Goal: Information Seeking & Learning: Learn about a topic

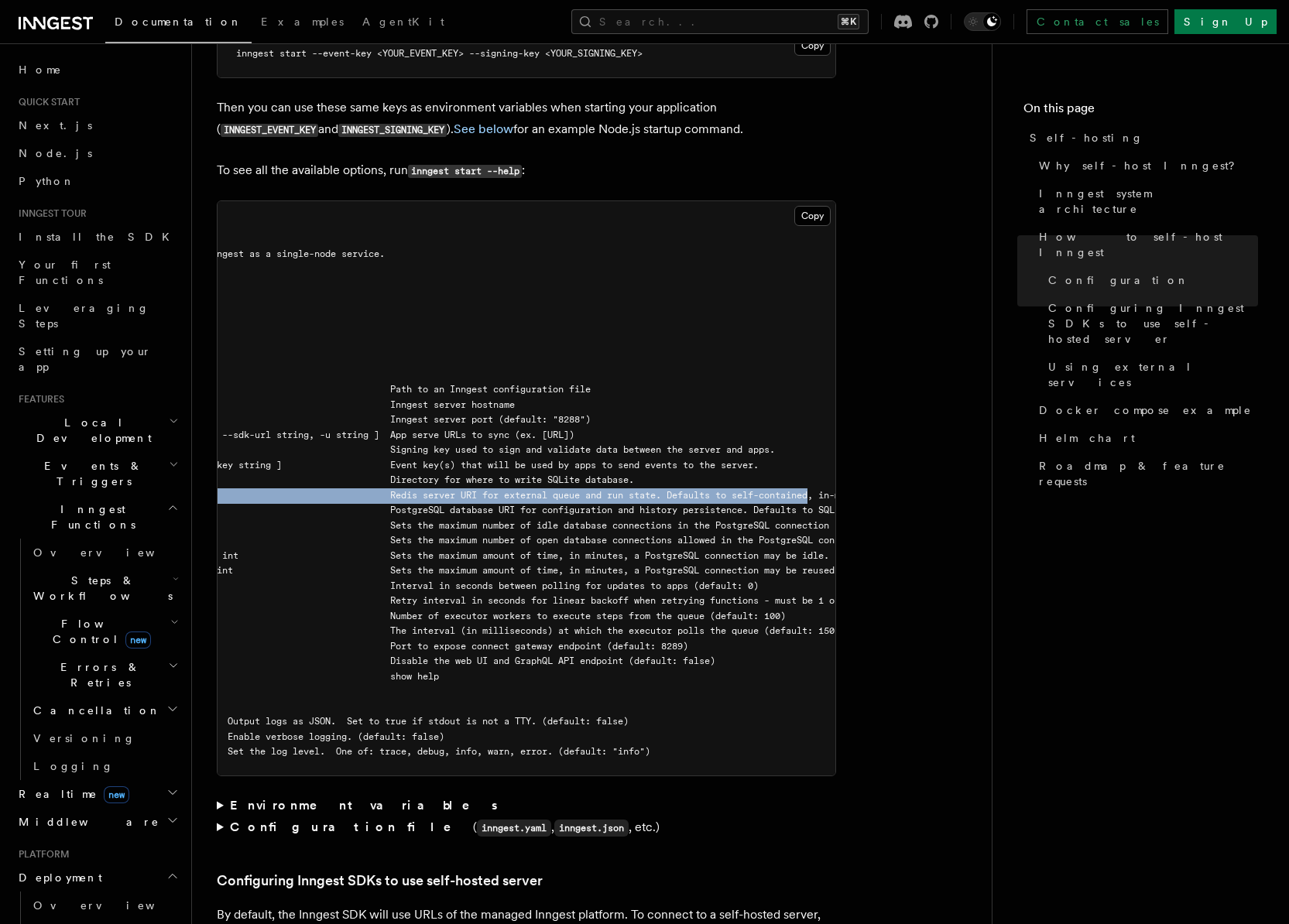
scroll to position [0, 185]
drag, startPoint x: 271, startPoint y: 458, endPoint x: 816, endPoint y: 457, distance: 545.0
click at [816, 490] on span "--redis-uri string Redis server URI for external queue and run state. Defaults …" at bounding box center [576, 496] width 1051 height 11
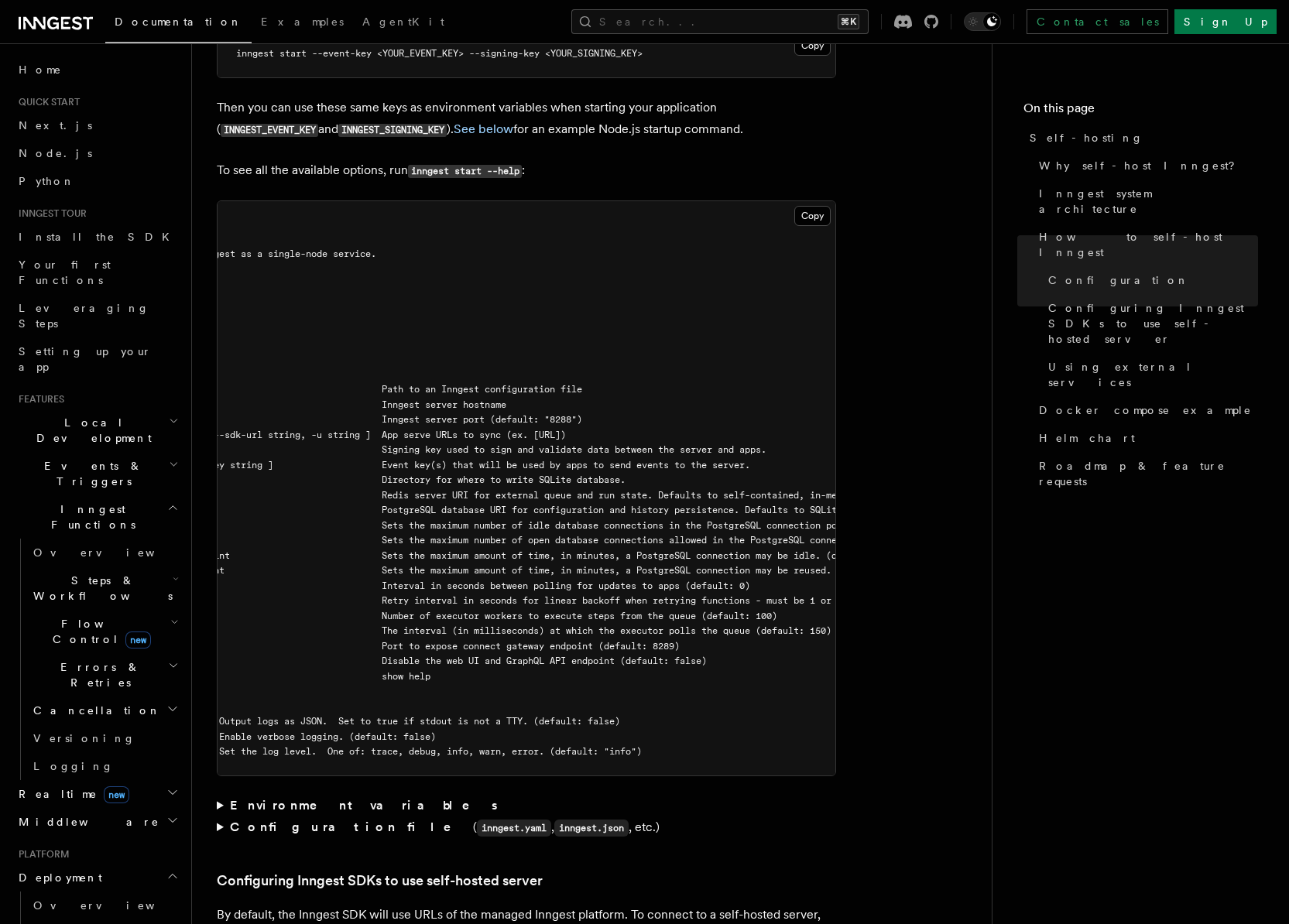
click at [676, 550] on span "--postgres-conn-max-idle-time int Sets the maximum amount of time, in minutes, …" at bounding box center [471, 555] width 840 height 11
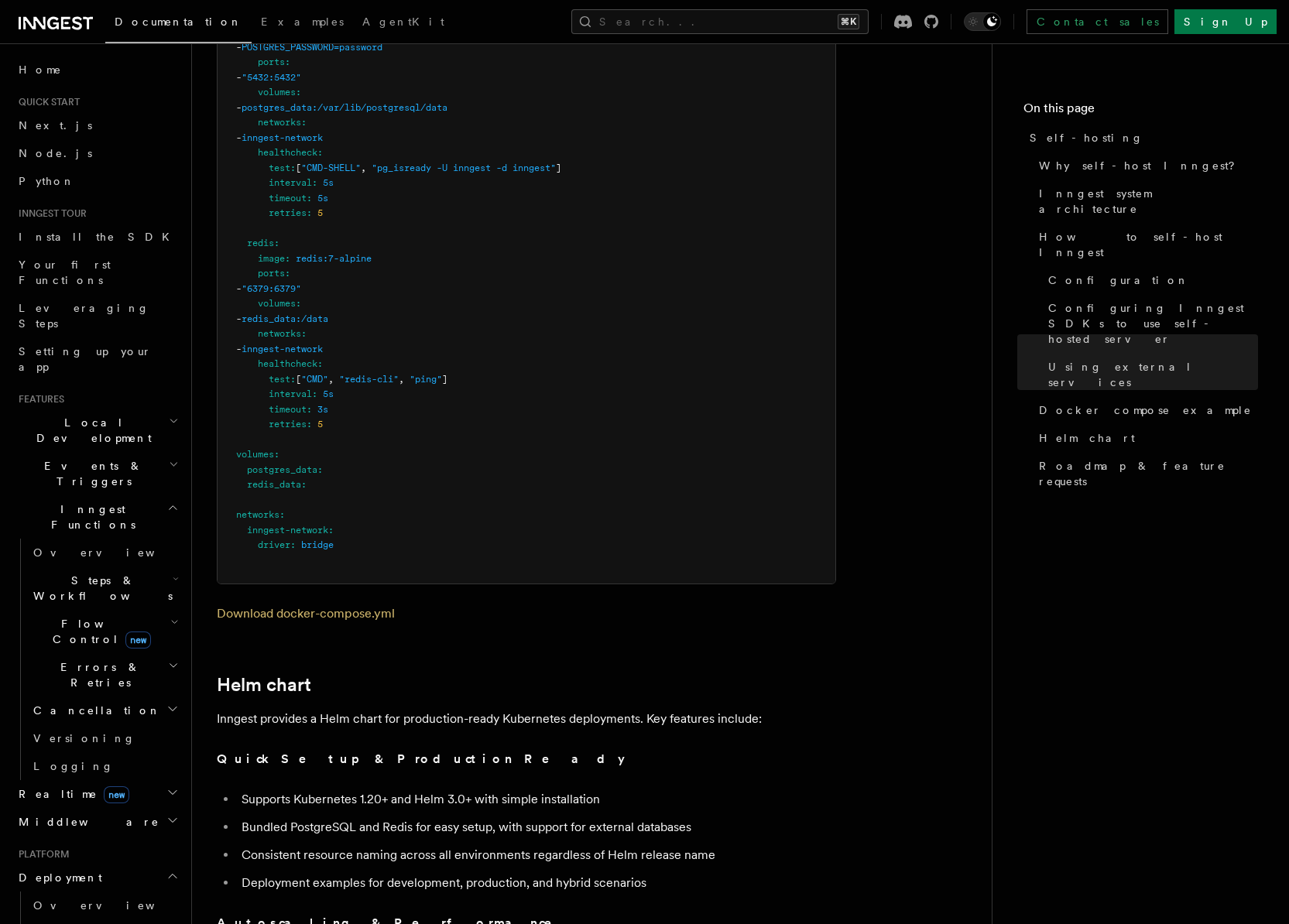
scroll to position [4934, 0]
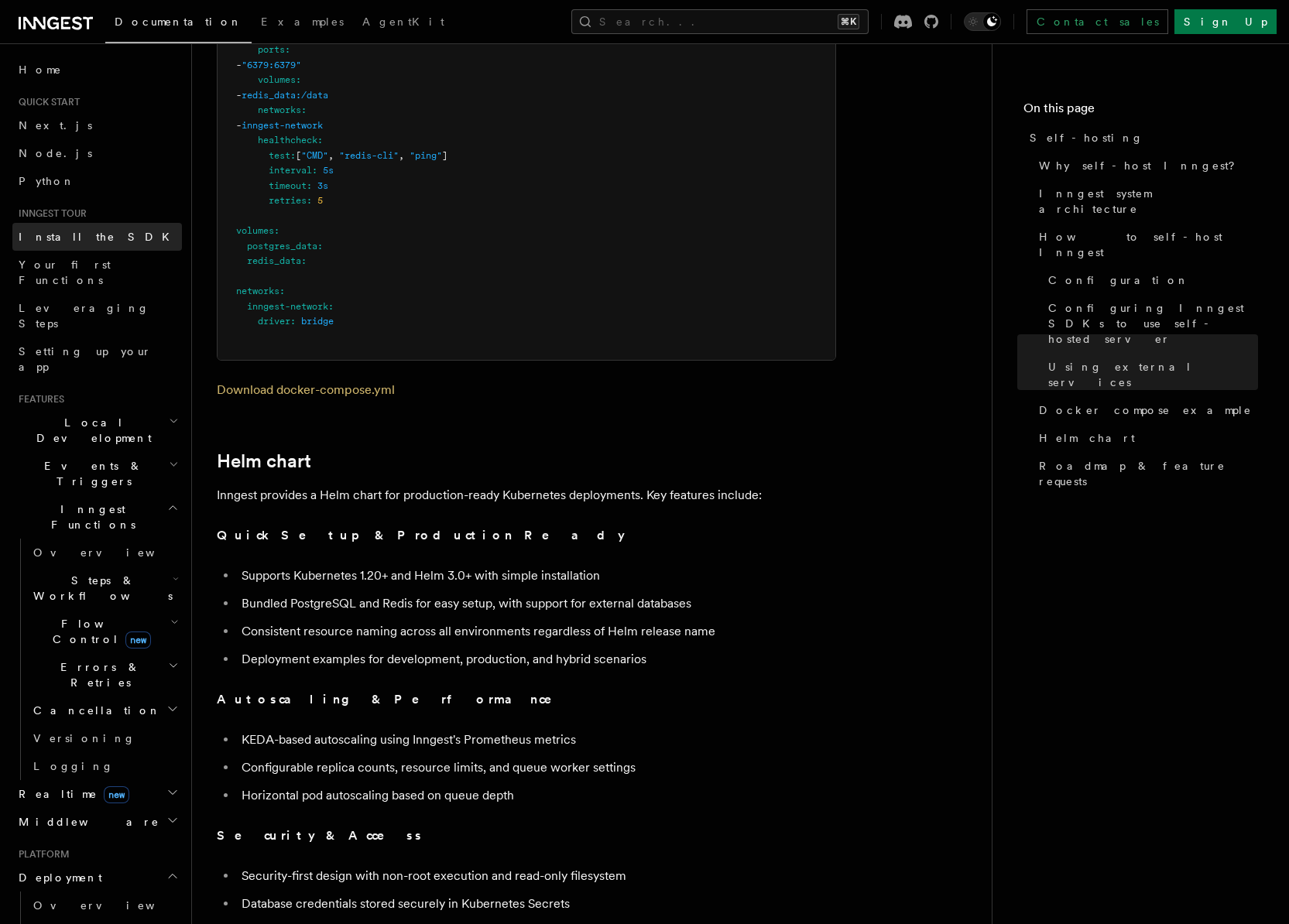
click at [61, 236] on span "Install the SDK" at bounding box center [99, 237] width 160 height 12
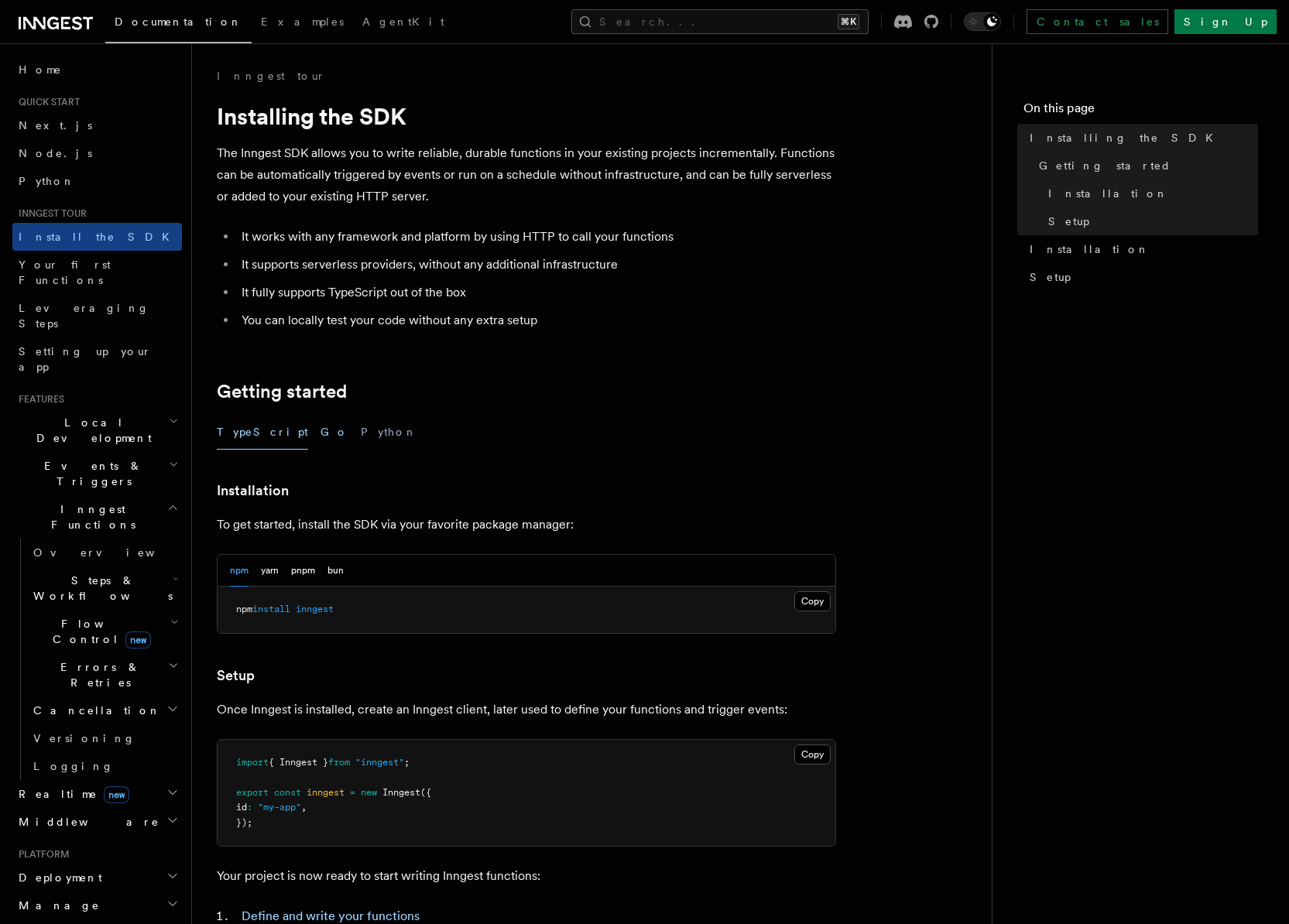
click at [320, 431] on button "Go" at bounding box center [334, 432] width 28 height 35
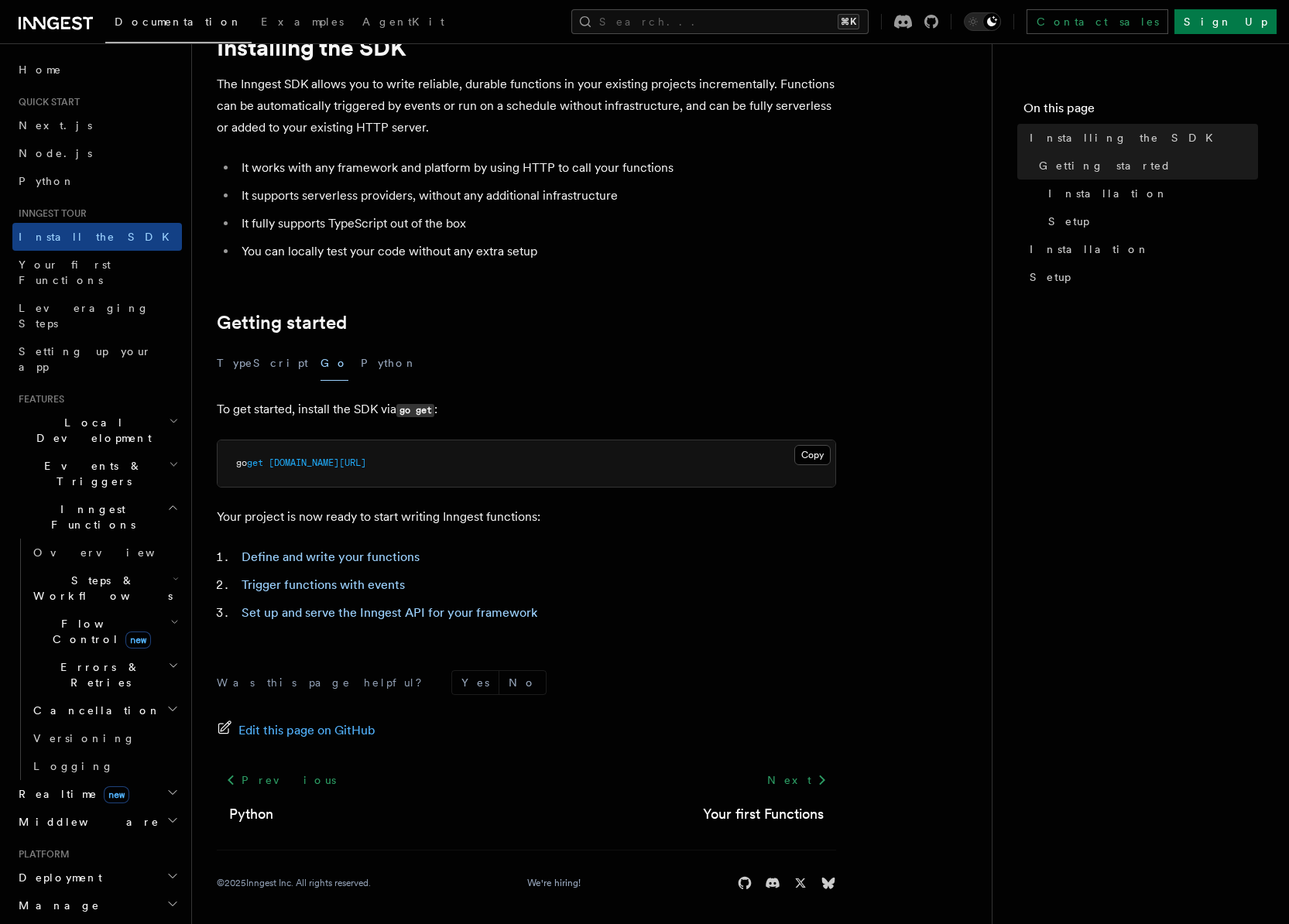
scroll to position [73, 0]
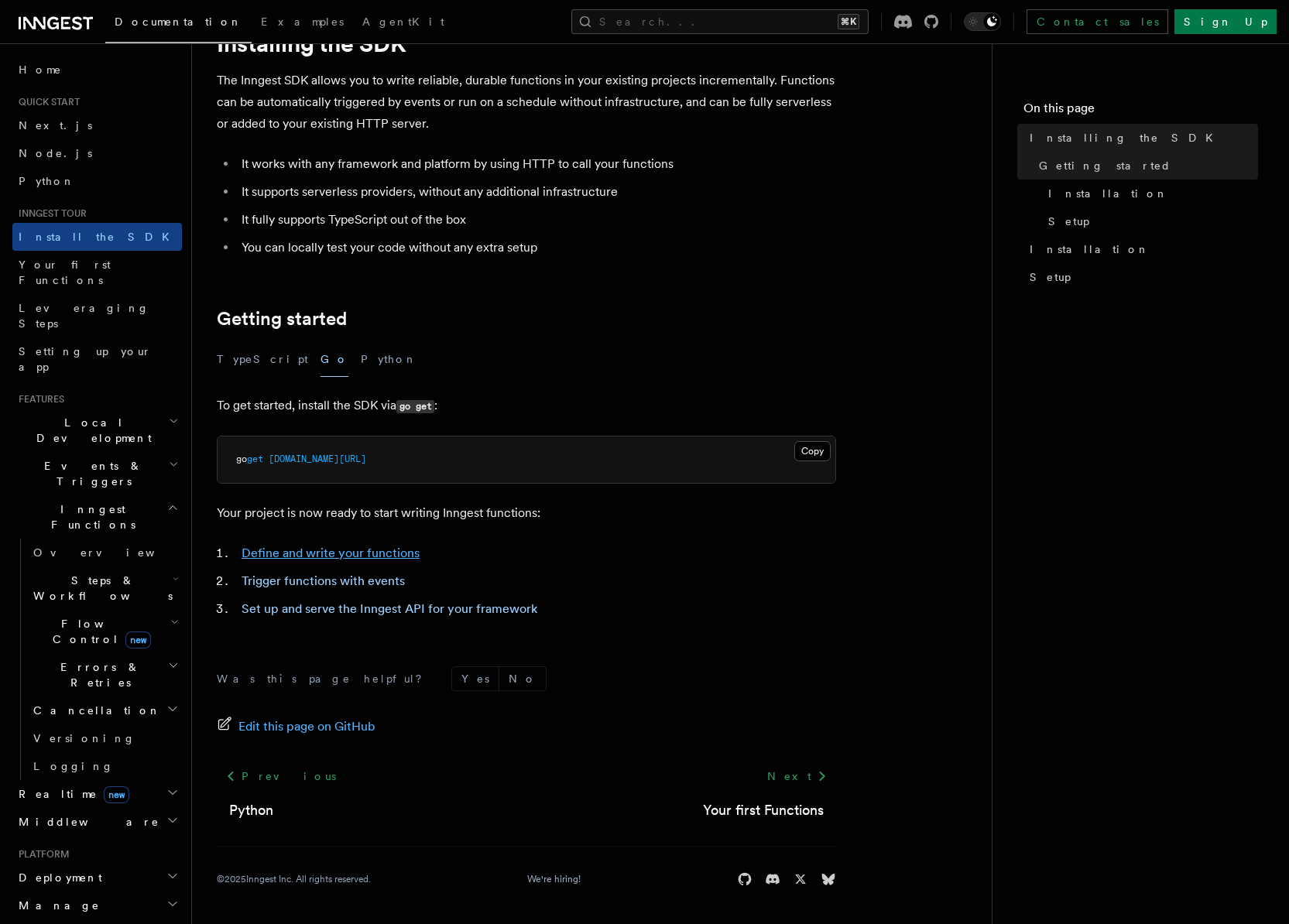
click at [347, 547] on link "Define and write your functions" at bounding box center [330, 553] width 178 height 15
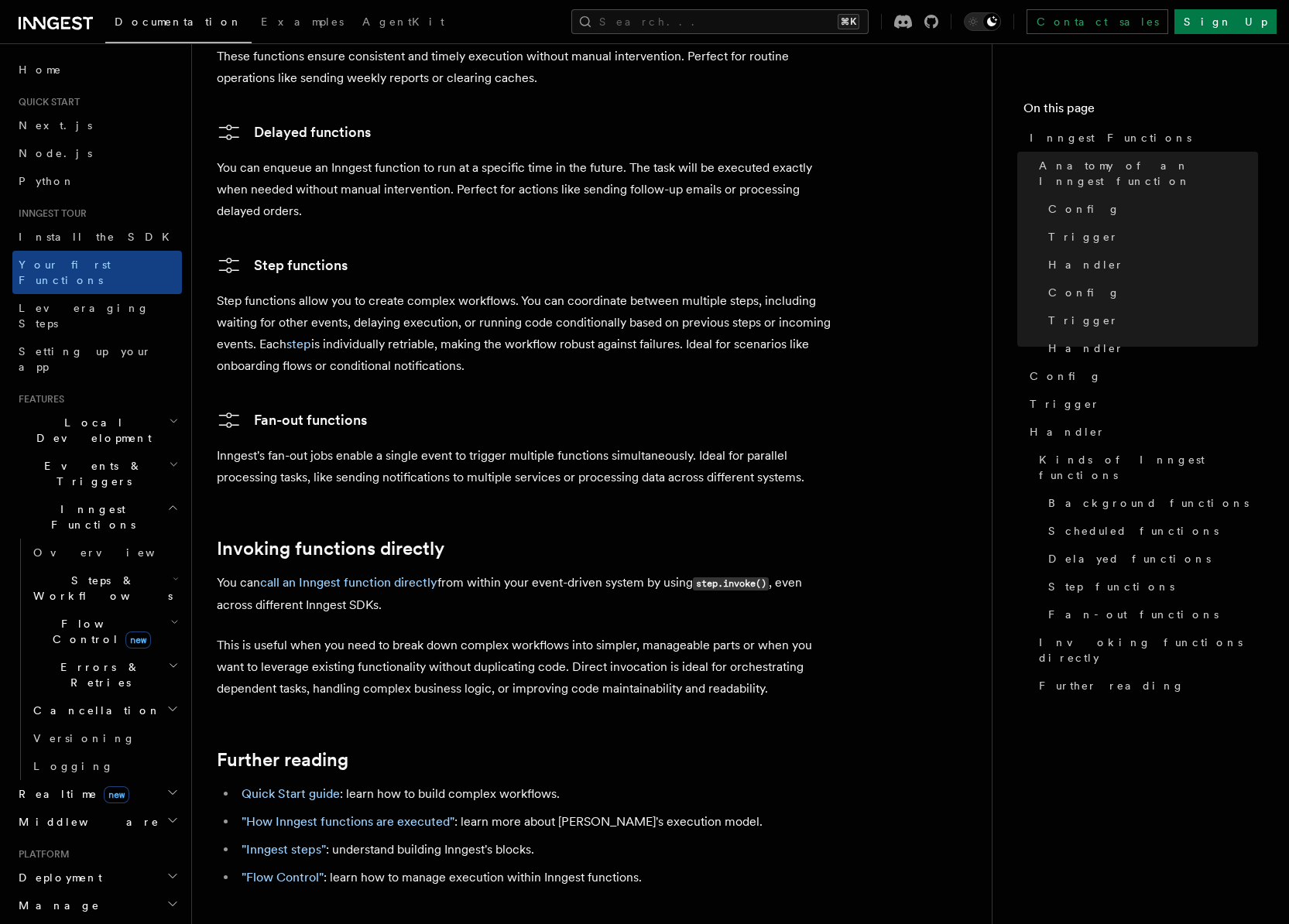
scroll to position [3064, 0]
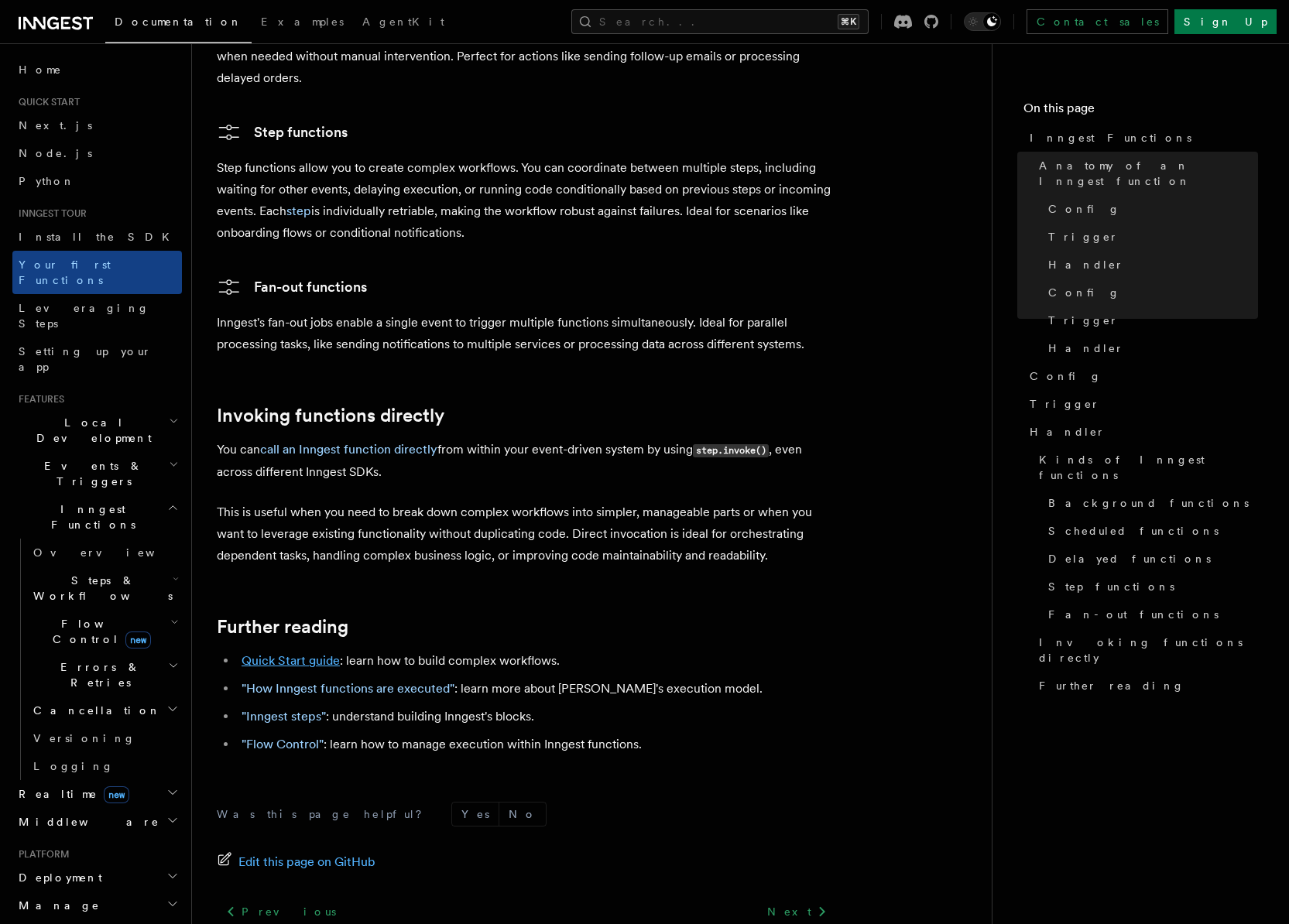
click at [309, 653] on link "Quick Start guide" at bounding box center [290, 661] width 98 height 15
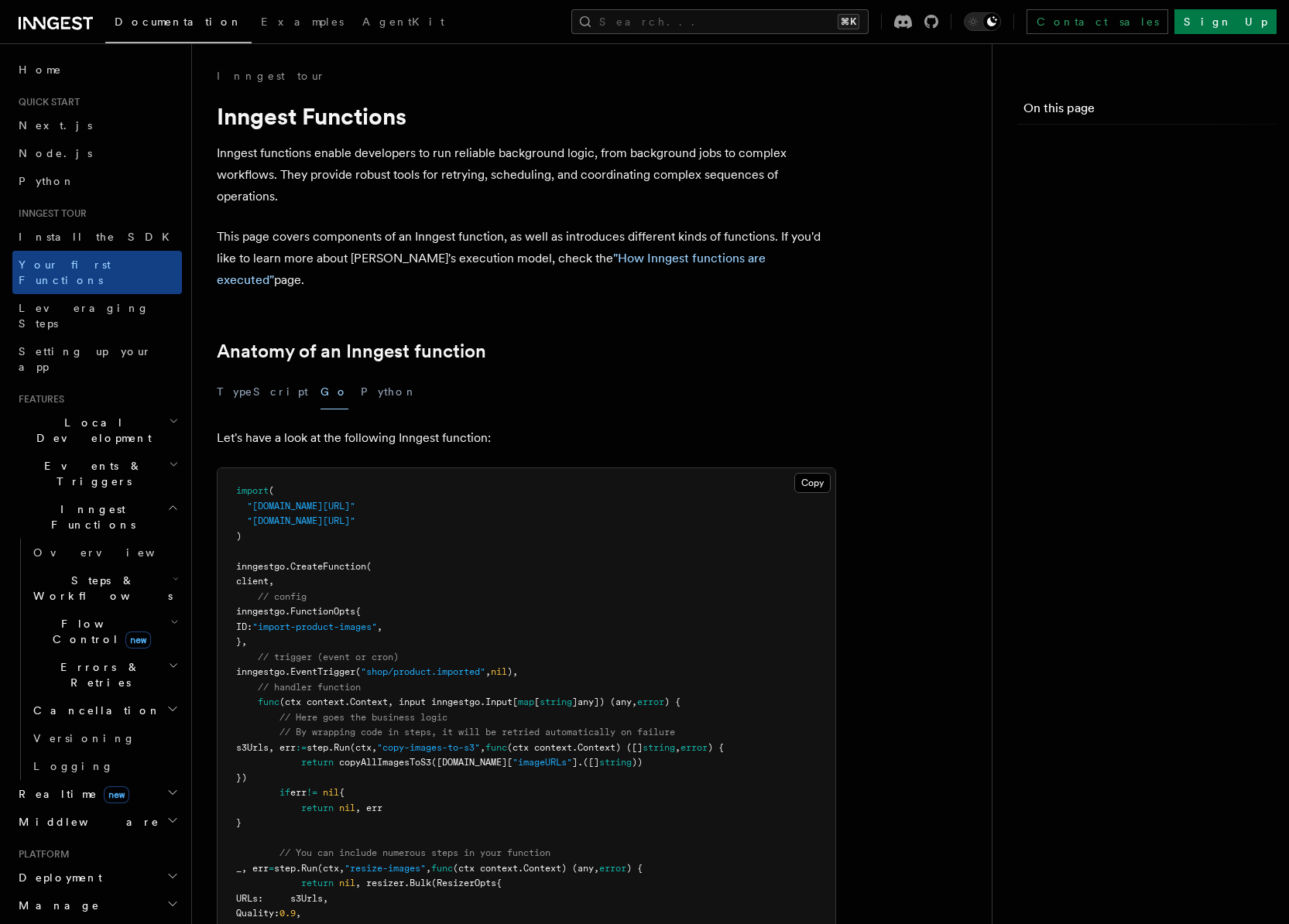
scroll to position [3139, 0]
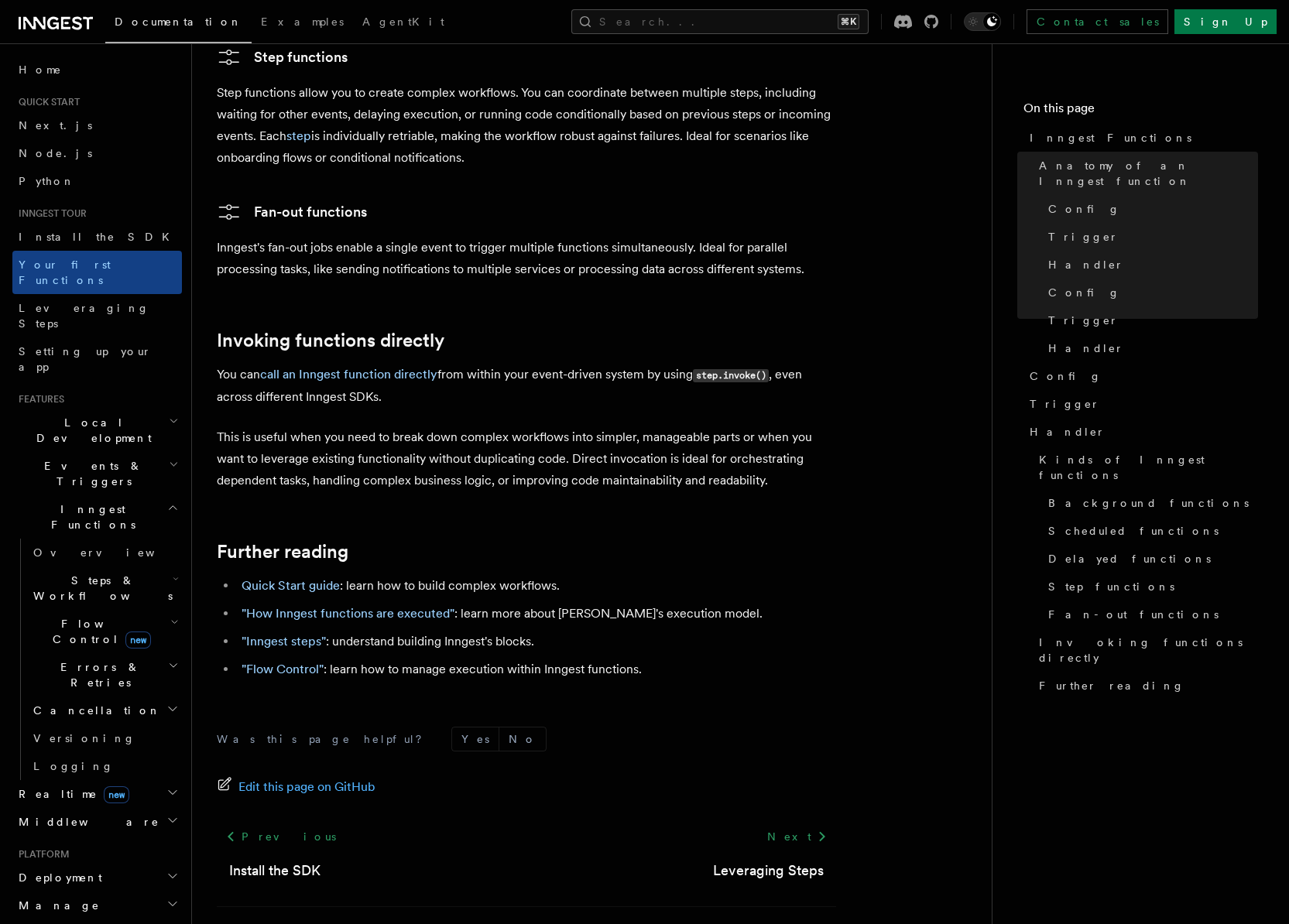
drag, startPoint x: 330, startPoint y: 552, endPoint x: 344, endPoint y: 553, distance: 14.0
click at [330, 606] on link ""How Inngest functions are executed"" at bounding box center [347, 613] width 213 height 15
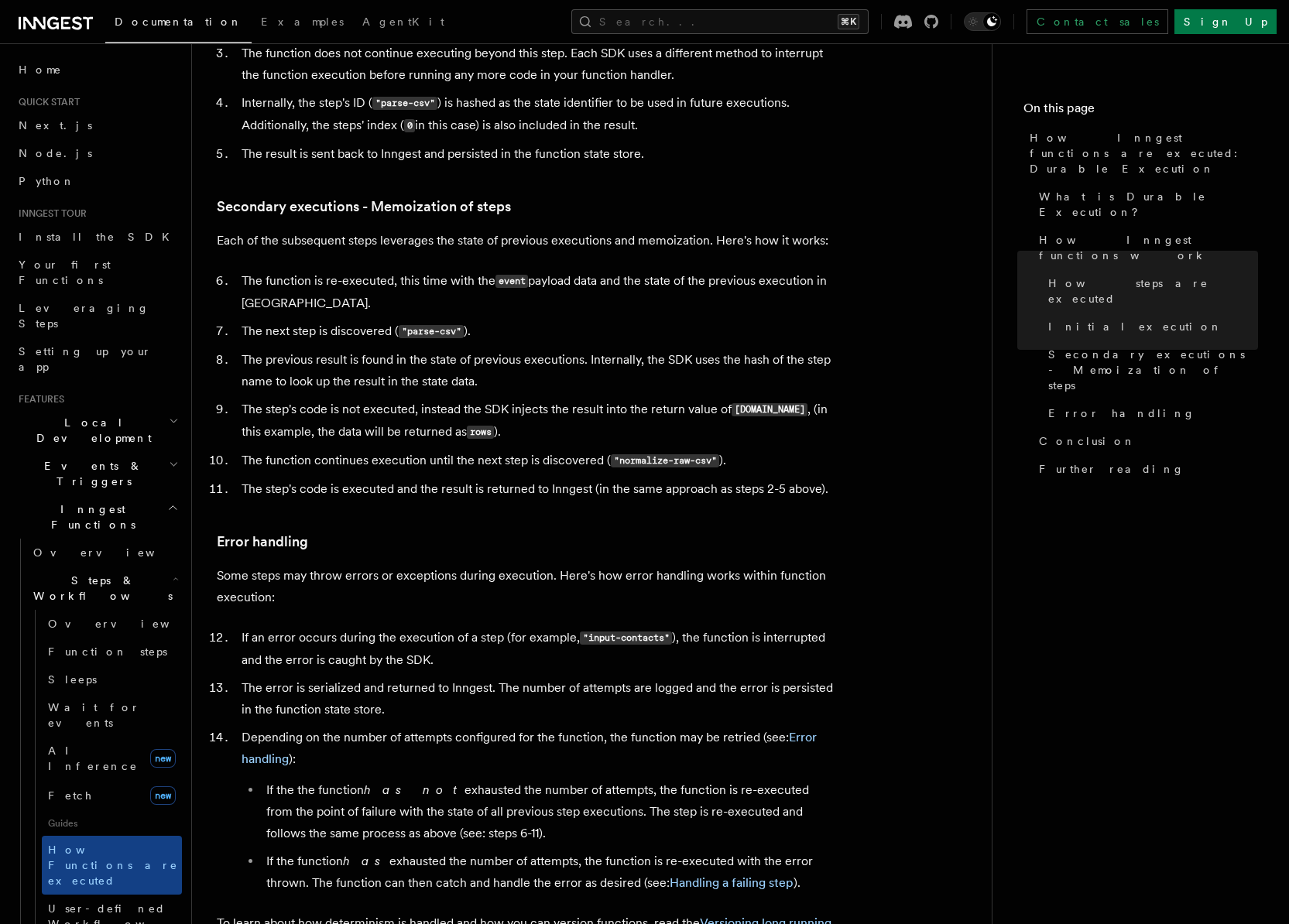
scroll to position [2121, 0]
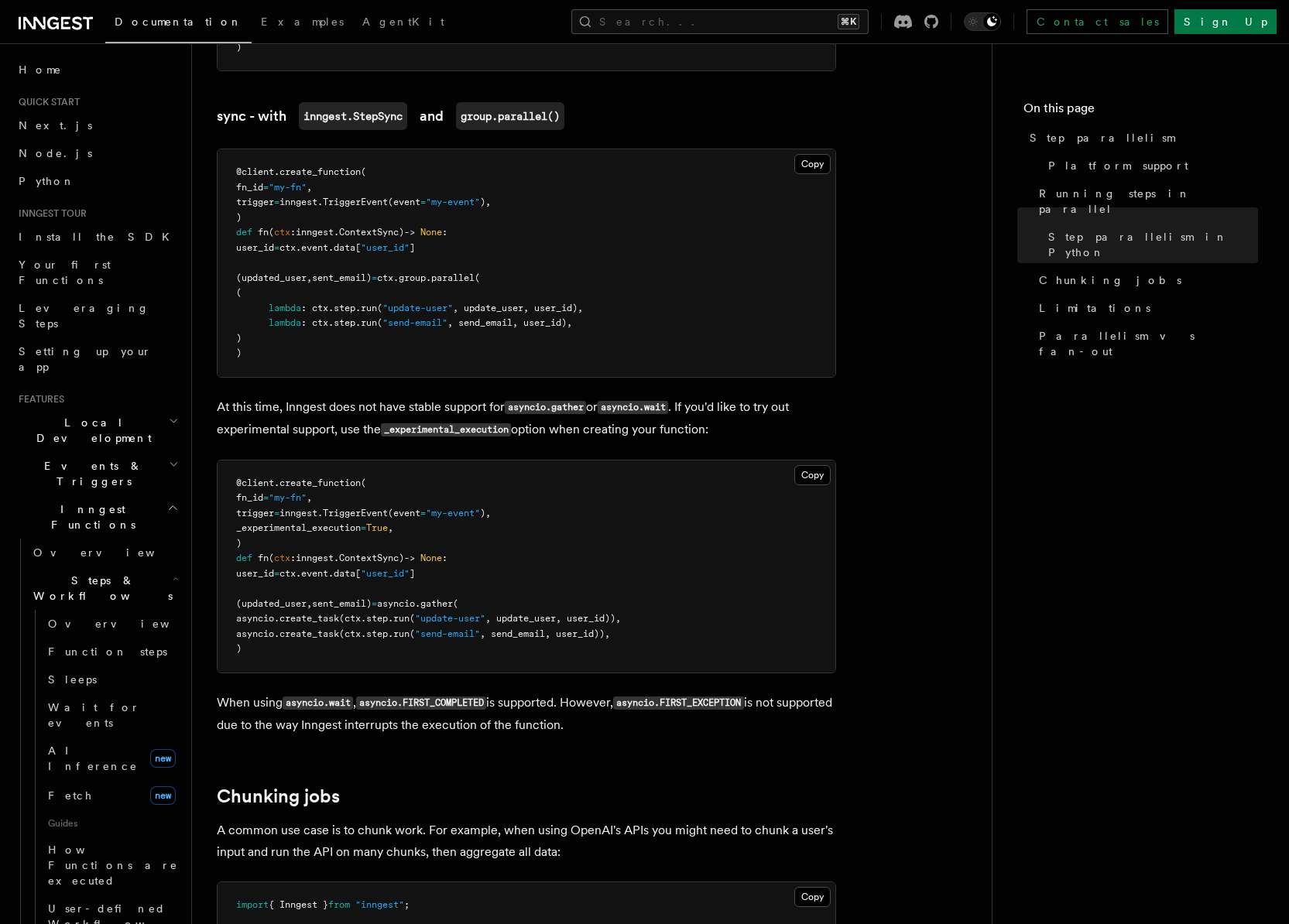
scroll to position [233, 0]
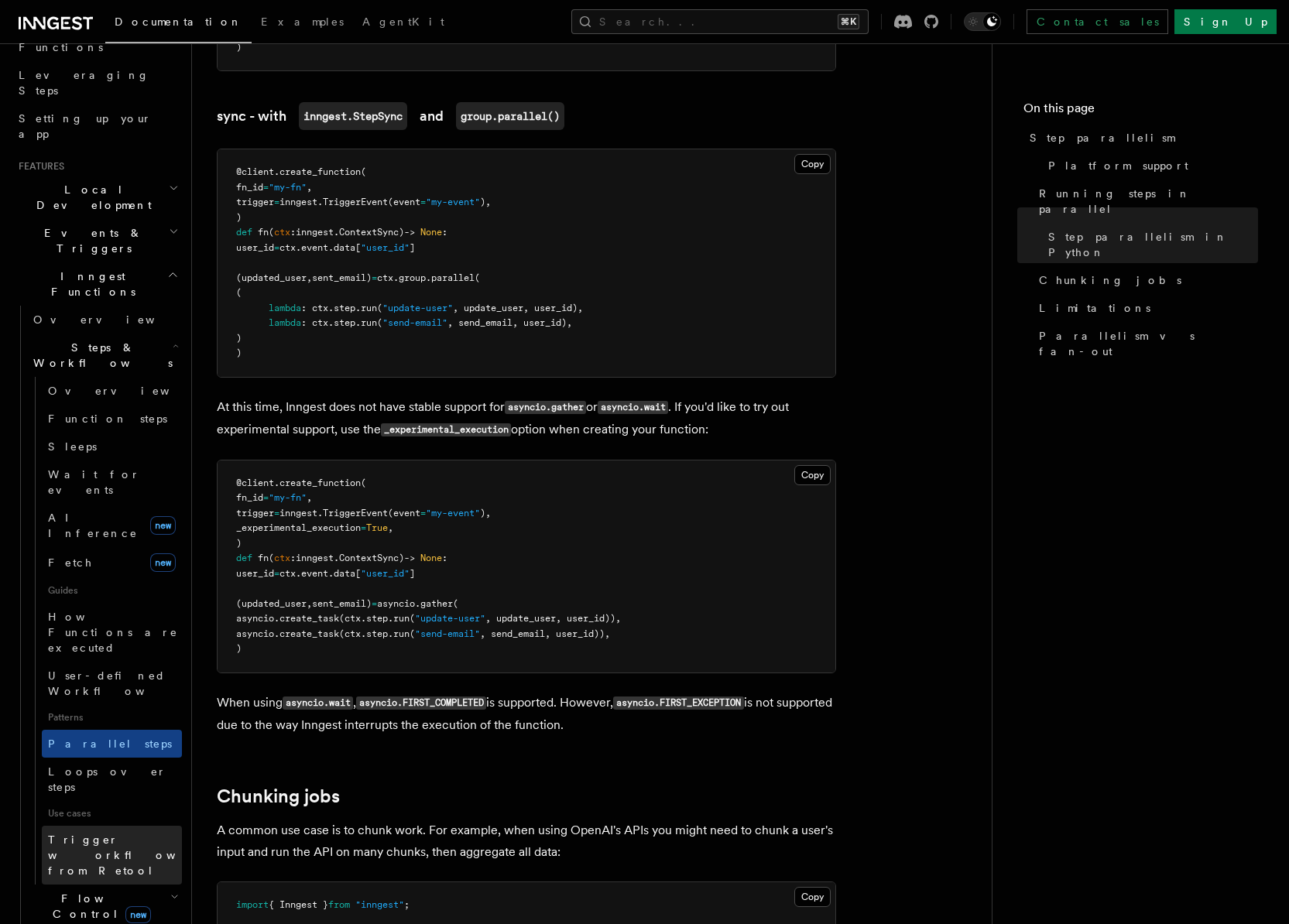
click at [85, 834] on span "Trigger workflows from Retool" at bounding box center [133, 855] width 170 height 44
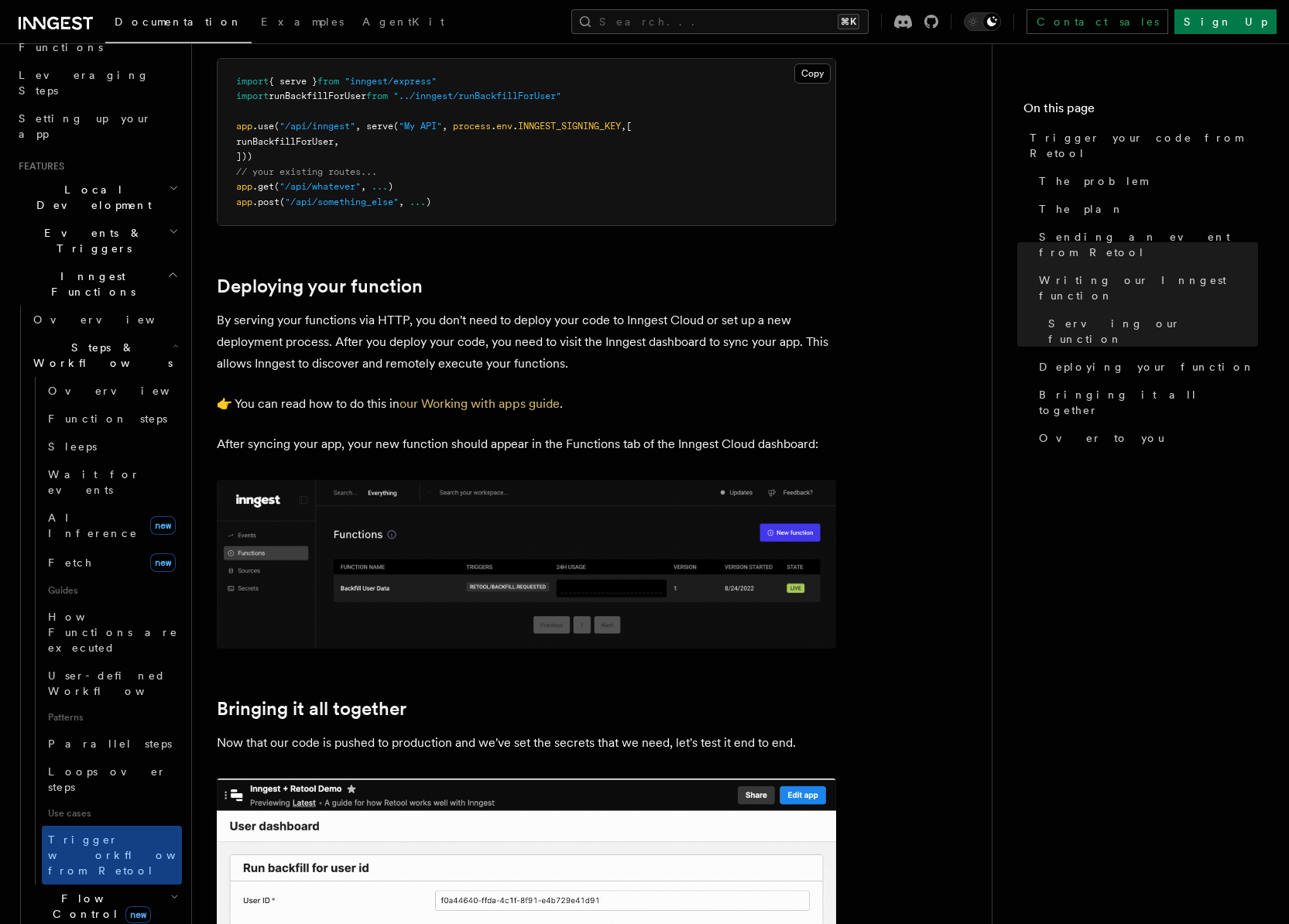
scroll to position [4178, 0]
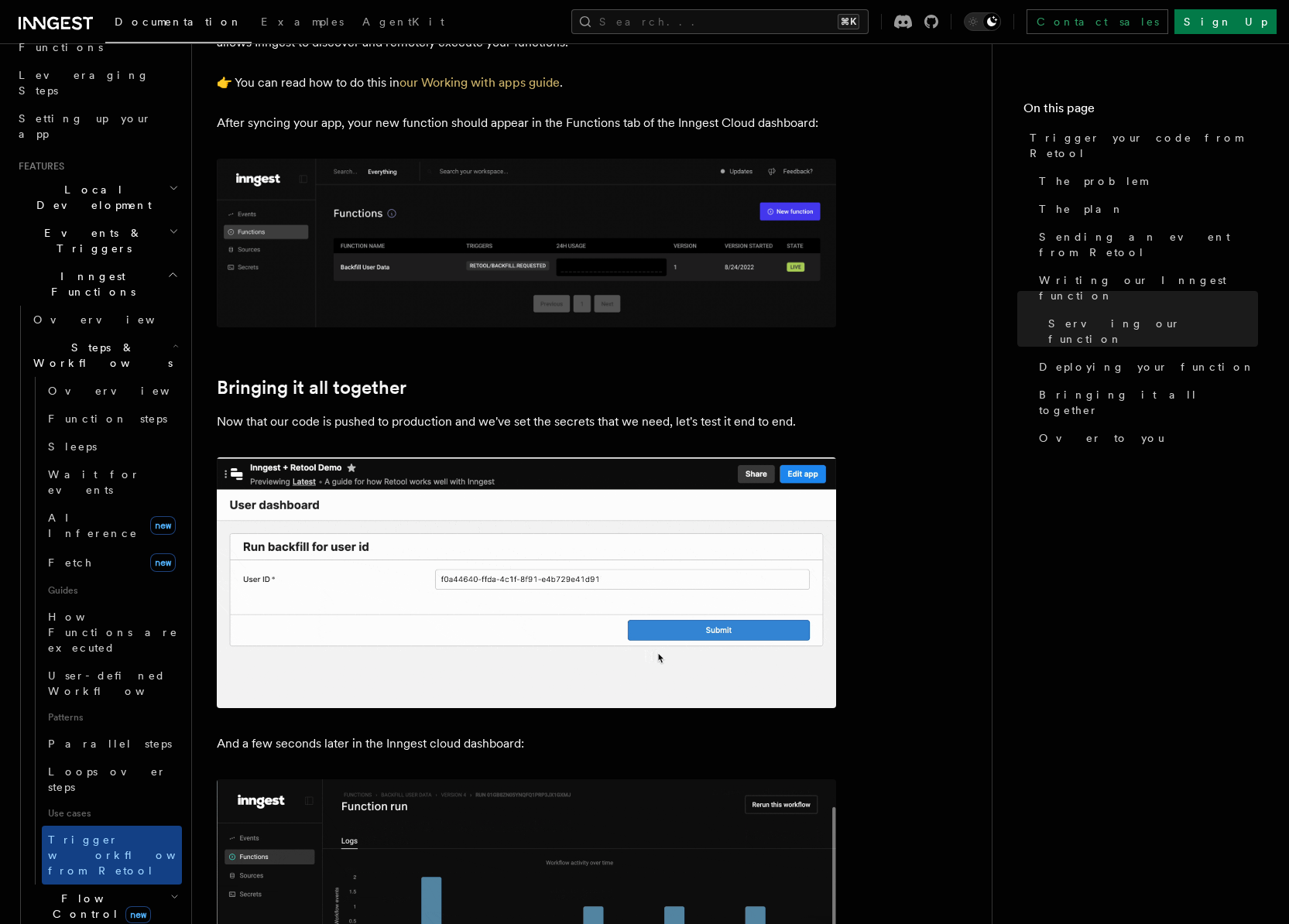
click at [52, 891] on span "Flow Control new" at bounding box center [98, 906] width 143 height 31
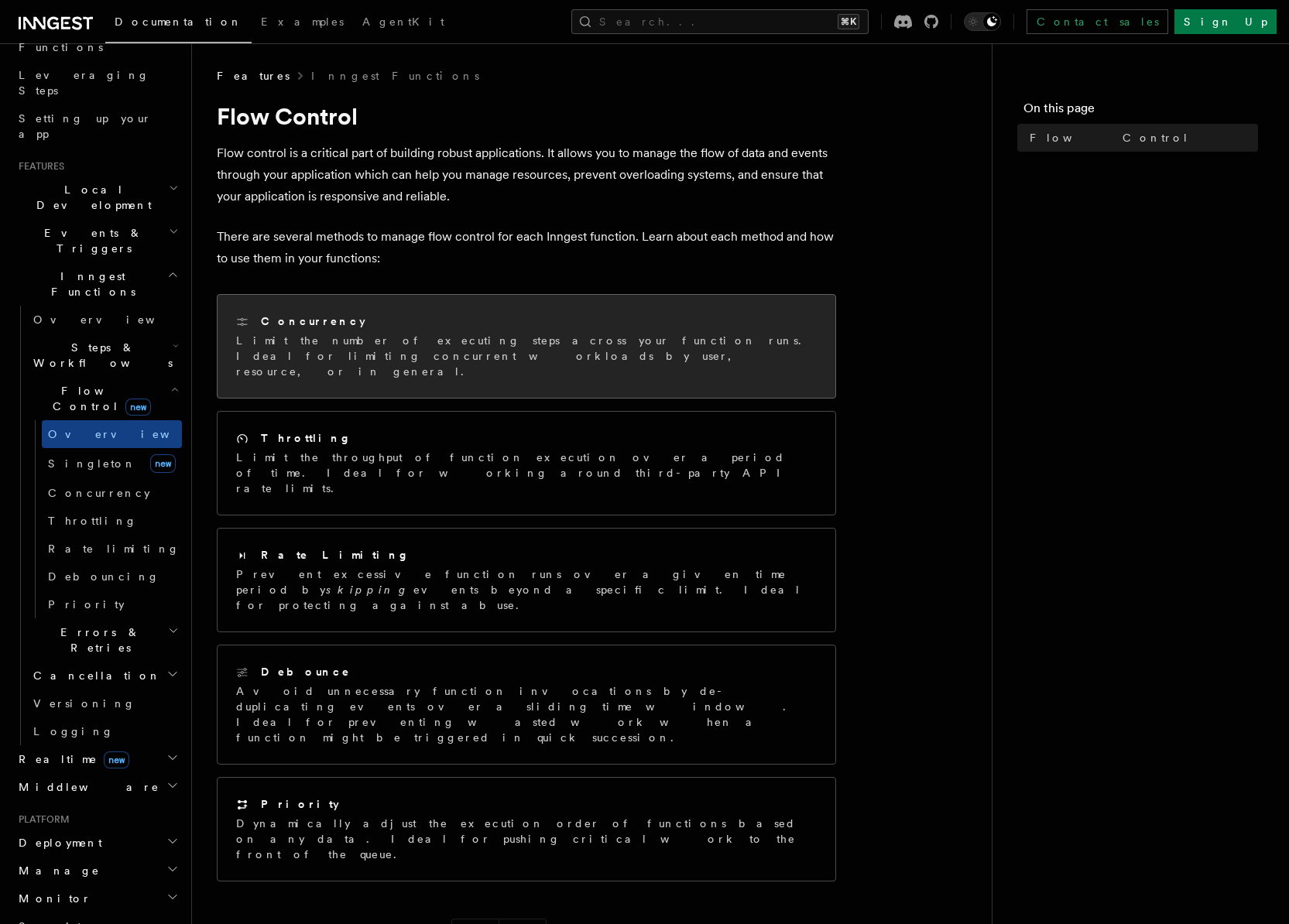
click at [384, 328] on div "Concurrency" at bounding box center [526, 321] width 580 height 16
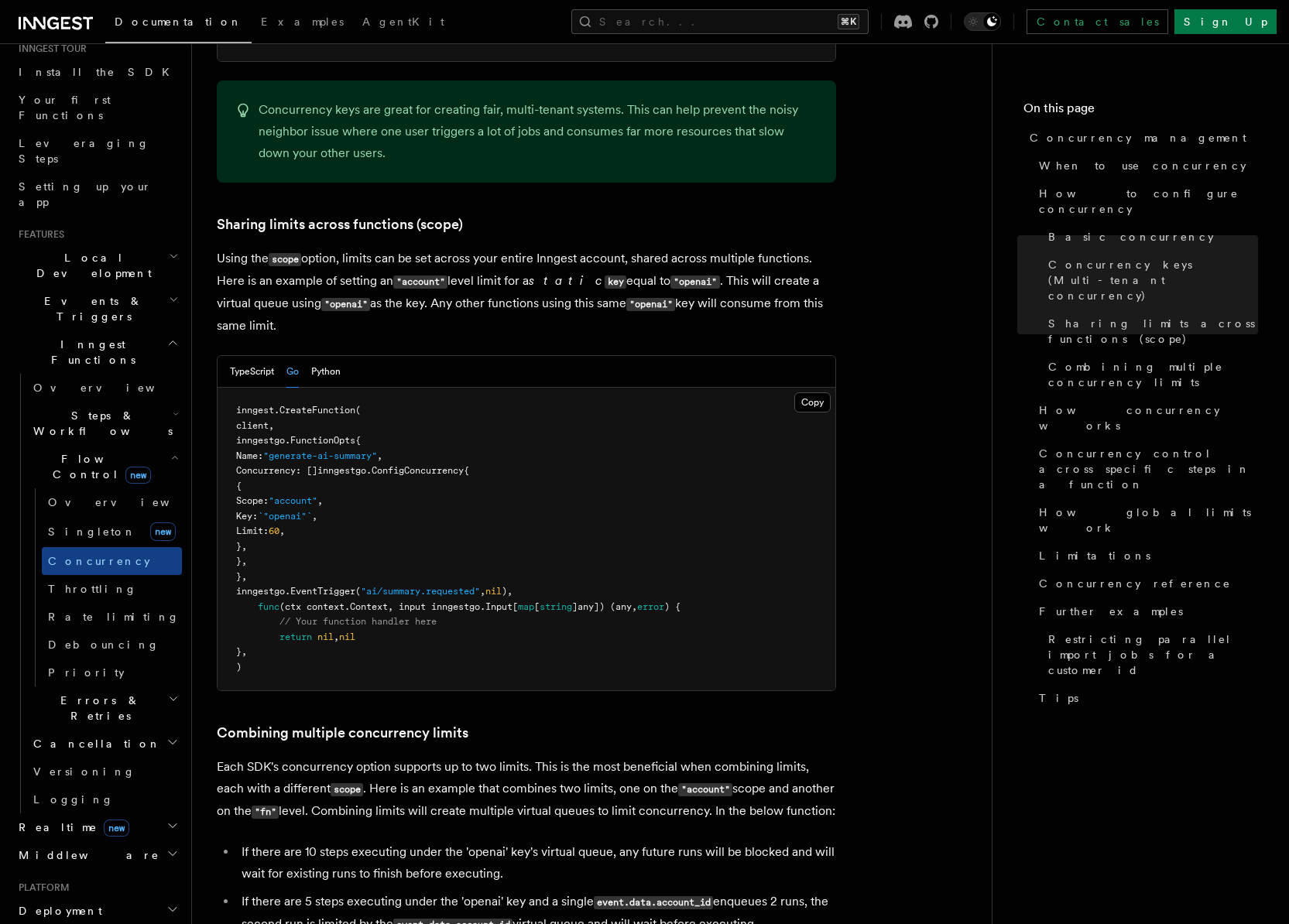
scroll to position [231, 0]
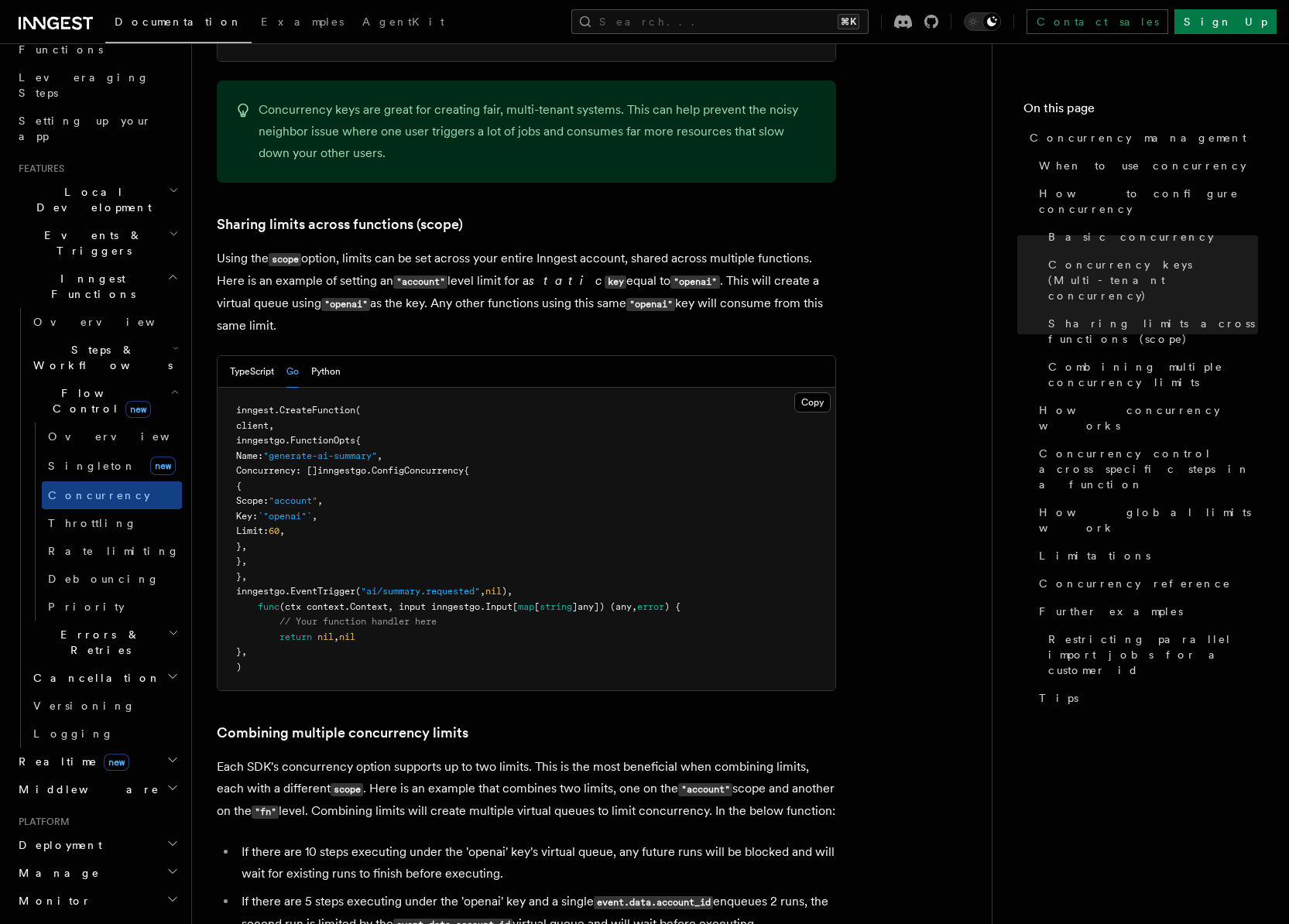
click at [110, 748] on h2 "Realtime new" at bounding box center [97, 761] width 169 height 28
click at [74, 783] on span "Overview" at bounding box center [112, 790] width 159 height 12
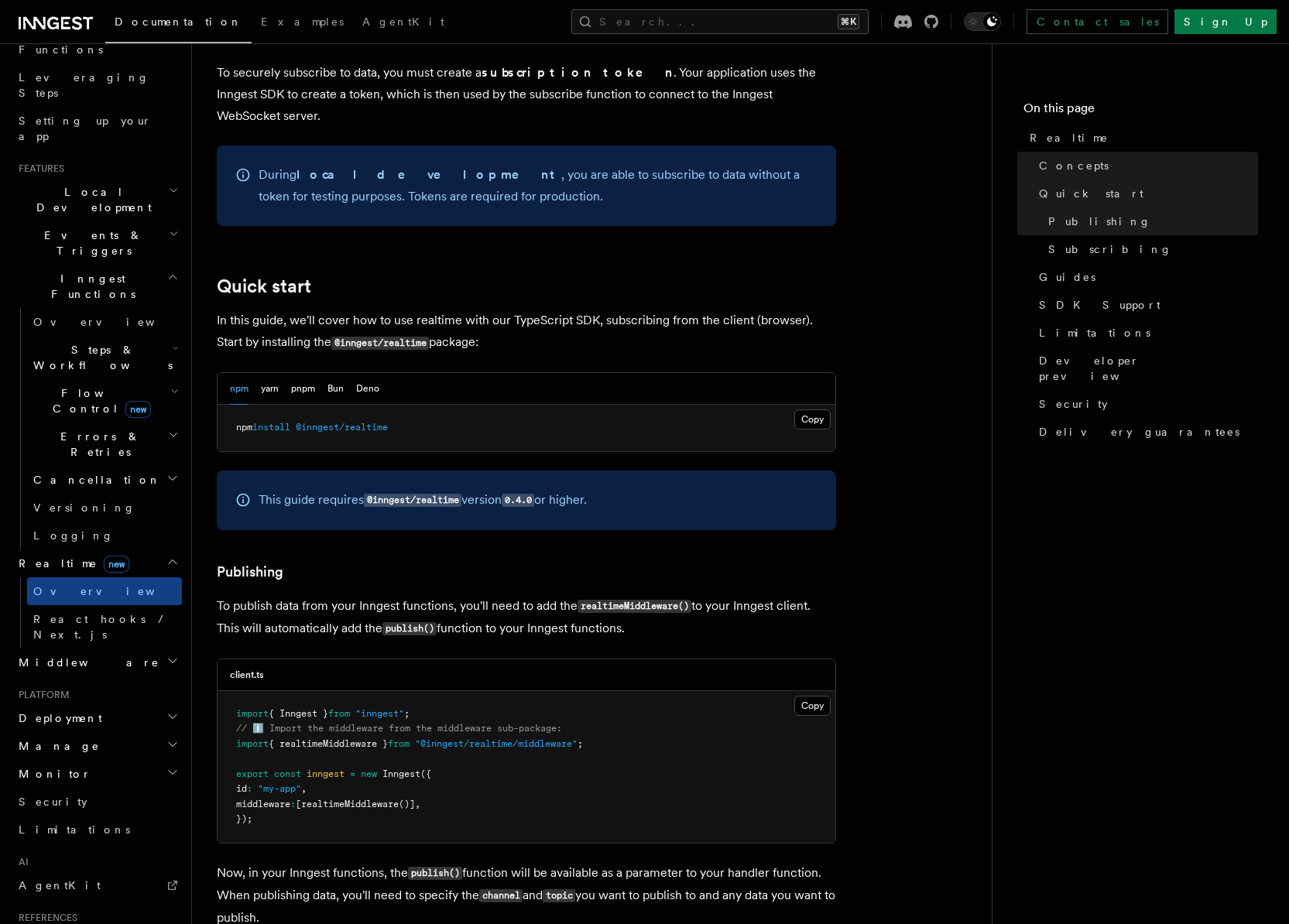
scroll to position [901, 0]
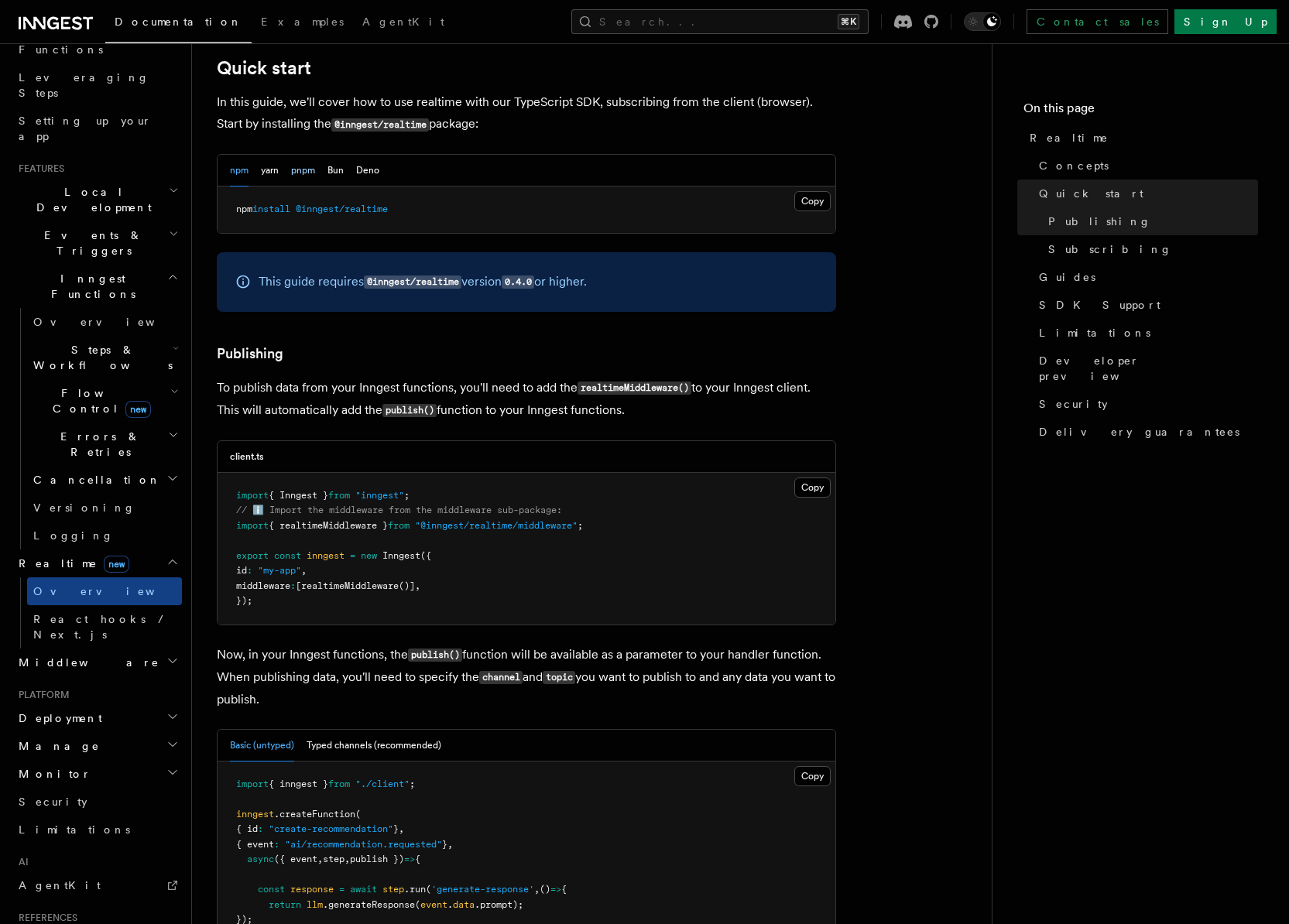
click at [297, 155] on button "pnpm" at bounding box center [303, 171] width 24 height 32
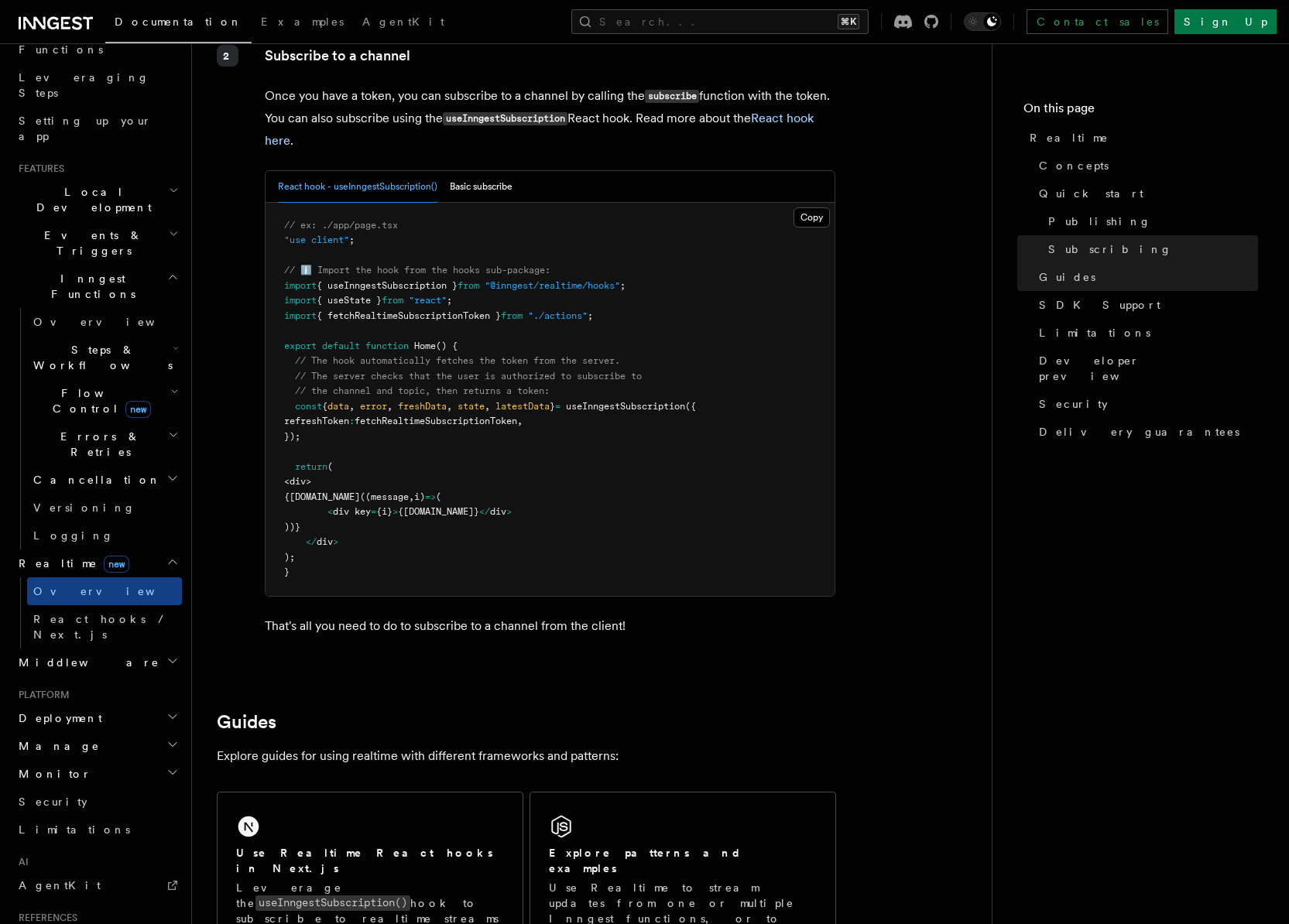
scroll to position [2995, 0]
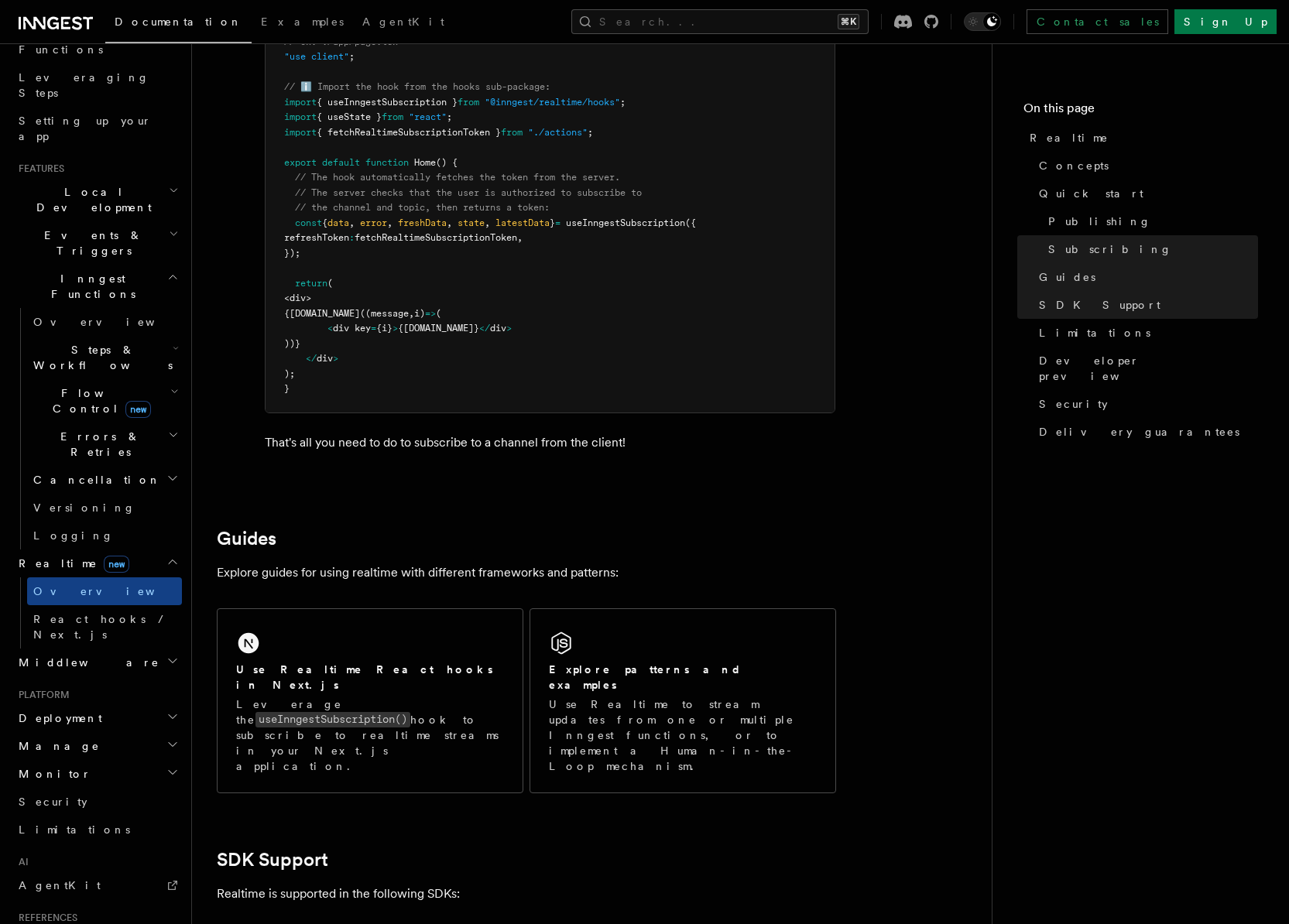
drag, startPoint x: 63, startPoint y: 568, endPoint x: 71, endPoint y: 573, distance: 9.4
click at [63, 710] on span "Deployment" at bounding box center [57, 717] width 90 height 15
click at [62, 740] on span "Overview" at bounding box center [112, 746] width 159 height 12
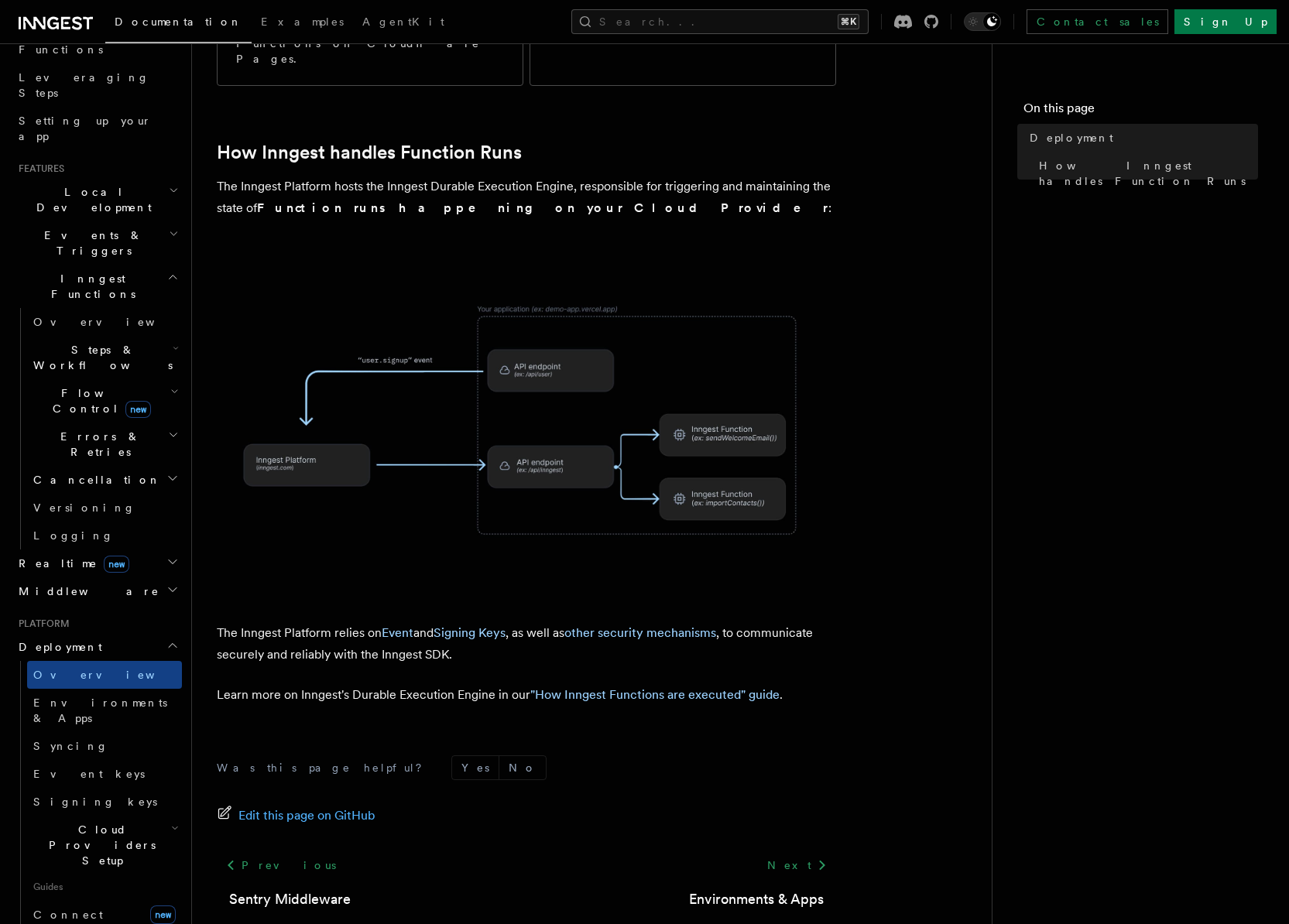
scroll to position [396, 0]
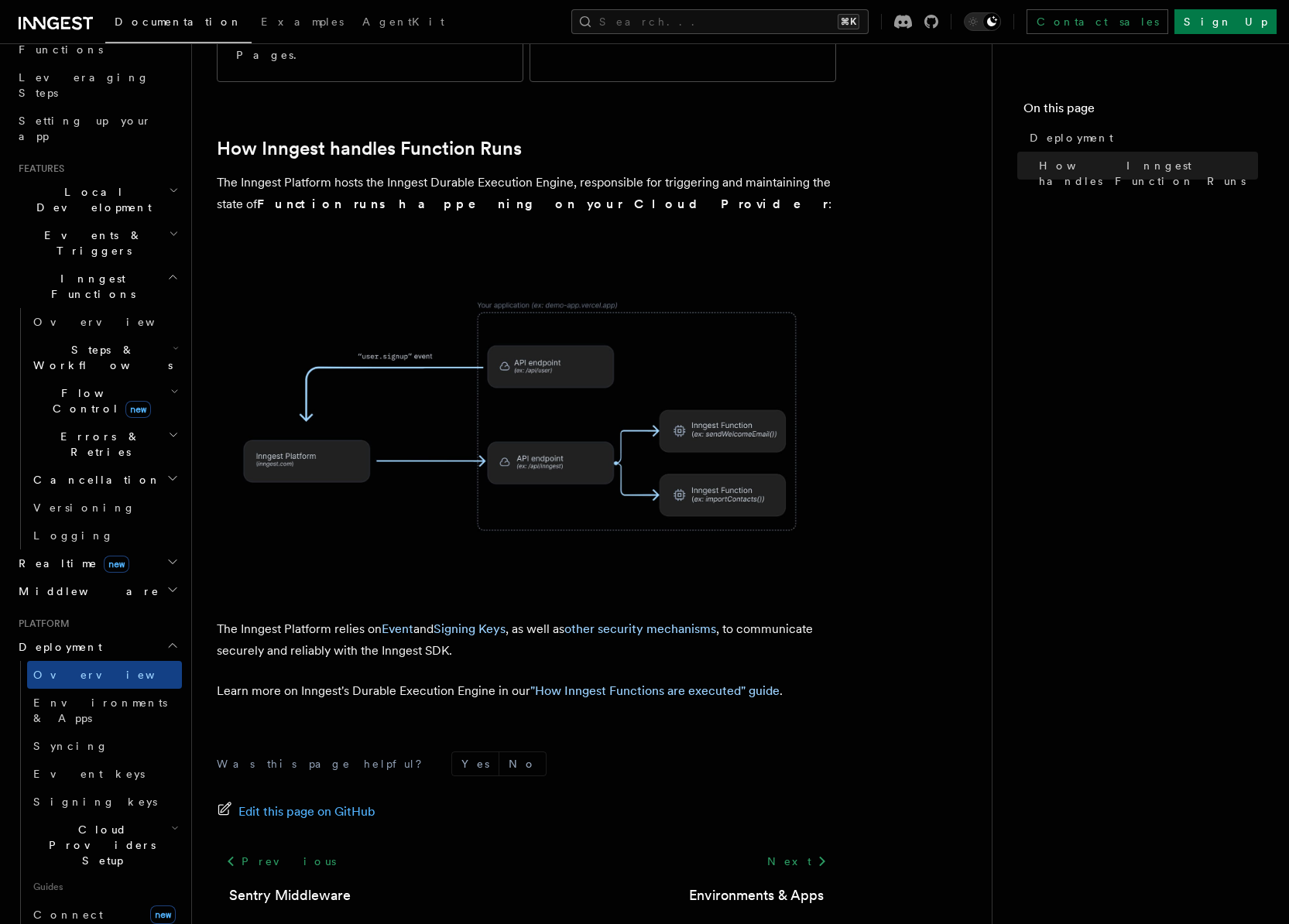
click at [623, 361] on img at bounding box center [527, 417] width 620 height 323
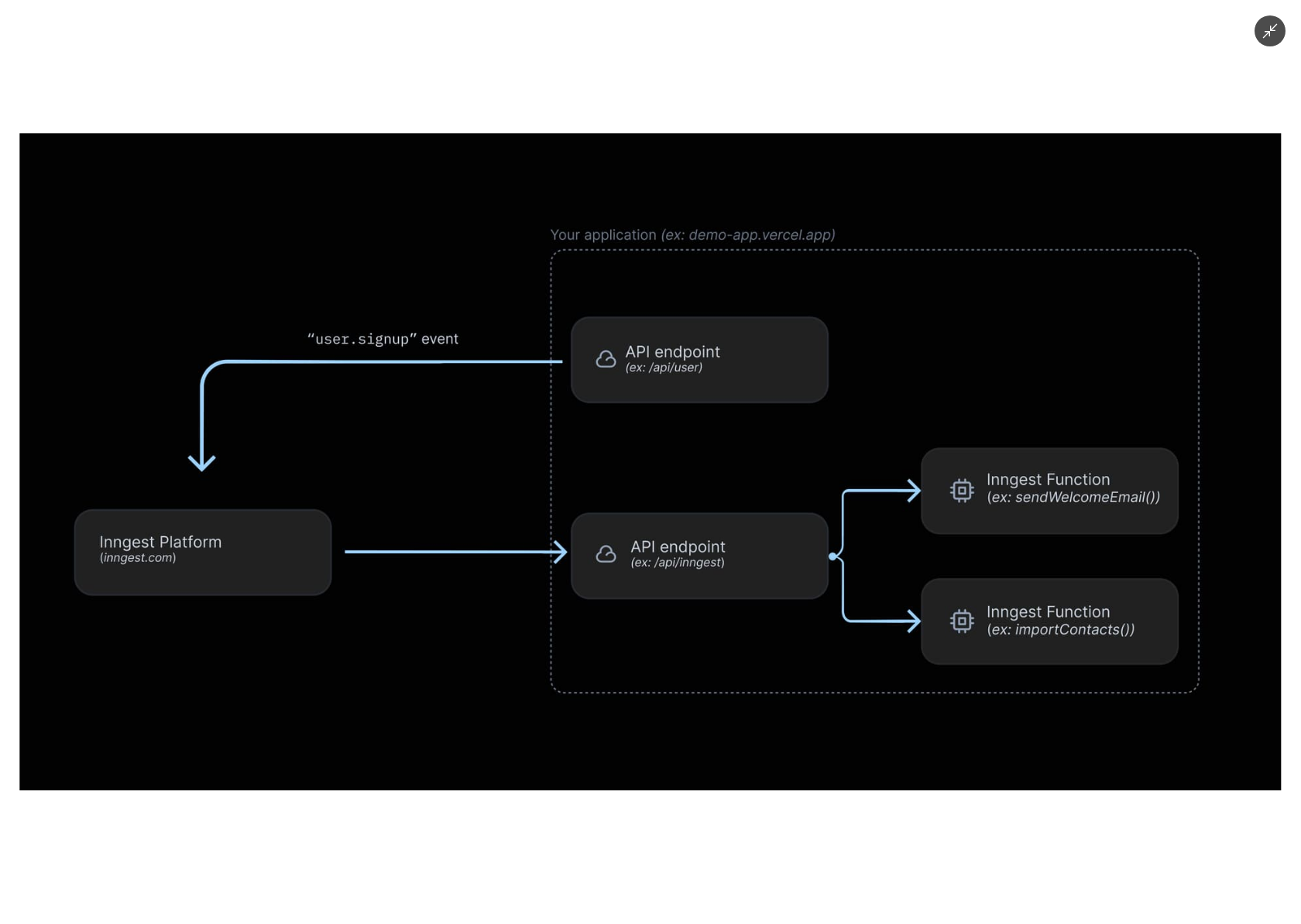
click at [638, 859] on div at bounding box center [650, 462] width 1301 height 924
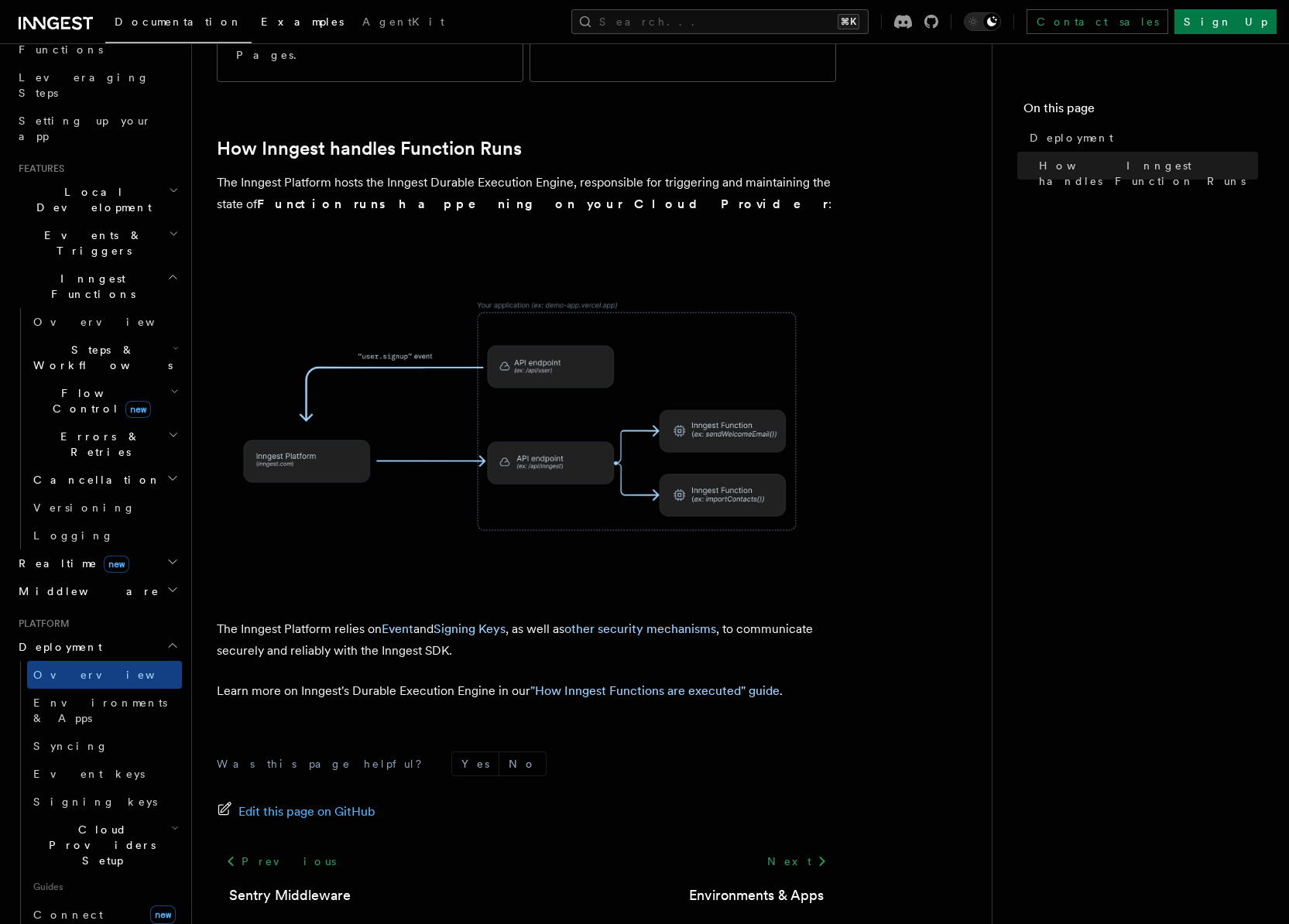
drag, startPoint x: 70, startPoint y: 28, endPoint x: 201, endPoint y: 12, distance: 132.0
